Goal: Task Accomplishment & Management: Manage account settings

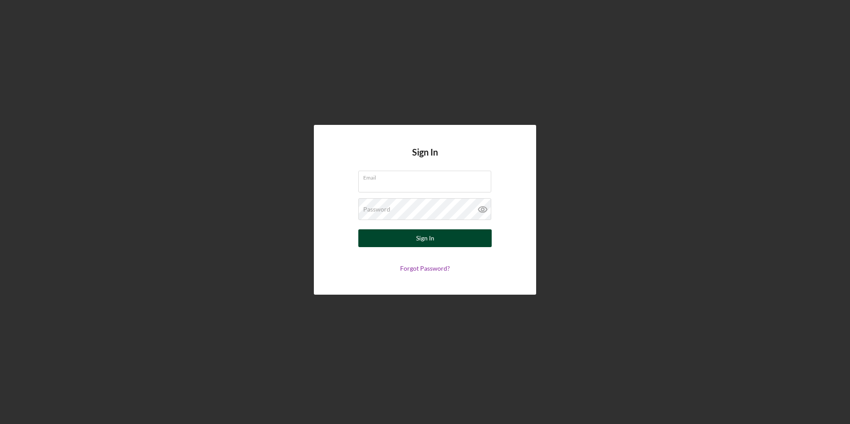
type input "[EMAIL_ADDRESS][DOMAIN_NAME]"
click at [428, 236] on div "Sign In" at bounding box center [425, 238] width 18 height 18
